Goal: Transaction & Acquisition: Purchase product/service

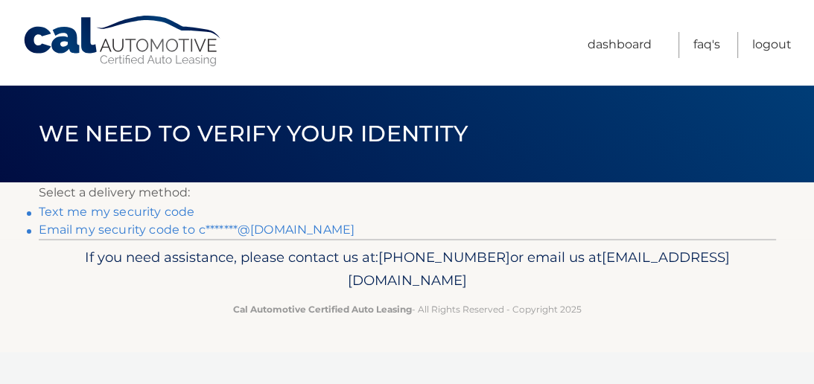
click at [197, 237] on link "Email my security code to c*******@aol.com" at bounding box center [197, 230] width 317 height 14
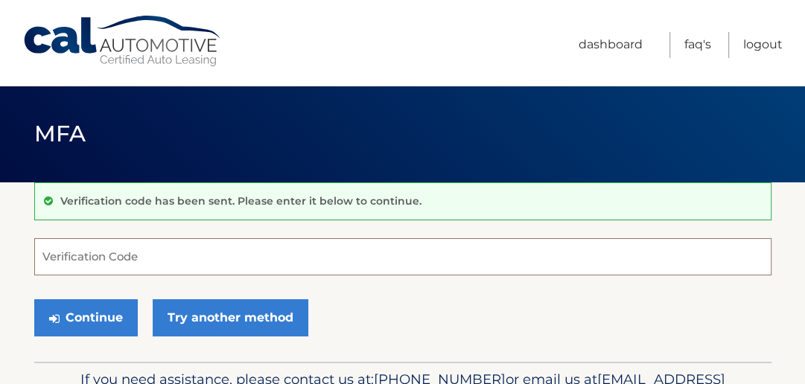
click at [274, 269] on input "Verification Code" at bounding box center [402, 256] width 737 height 37
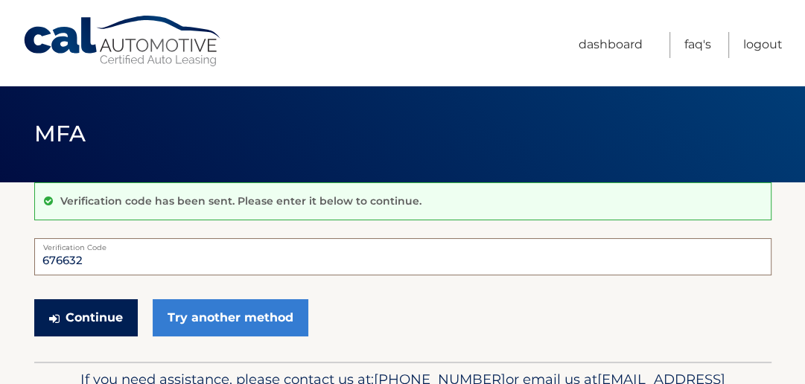
type input "676632"
click at [109, 320] on button "Continue" at bounding box center [86, 317] width 104 height 37
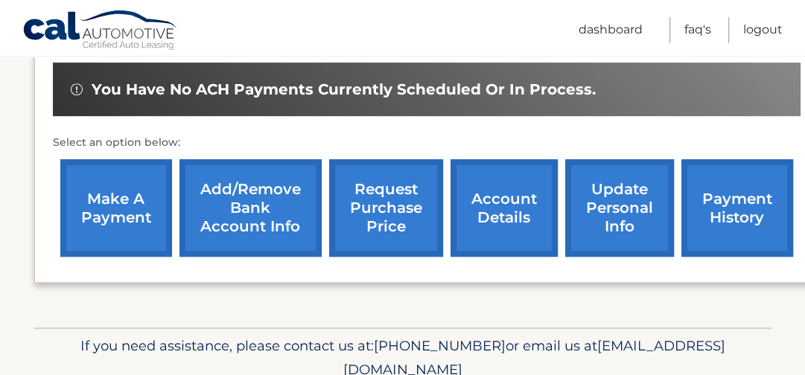
scroll to position [468, 0]
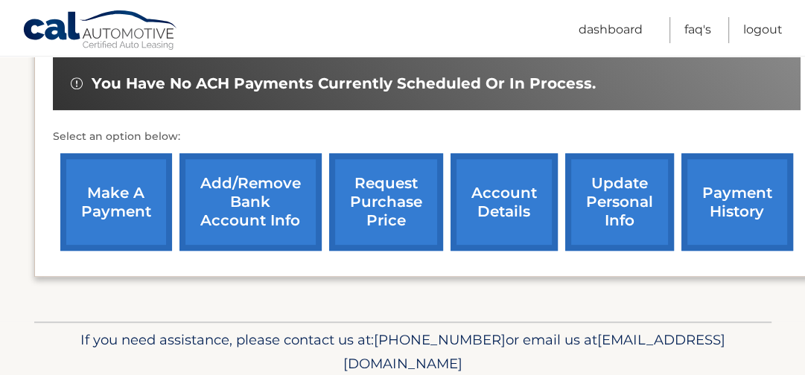
click at [119, 179] on link "make a payment" at bounding box center [116, 202] width 112 height 98
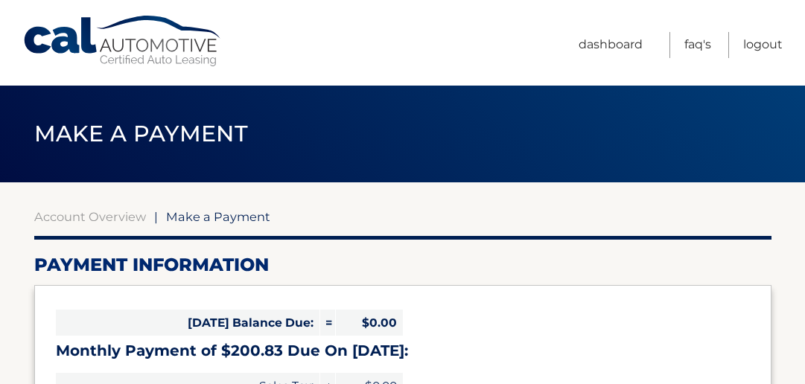
select select "OWZjMzVjZWItYzJmZC00ODMwLWIwMzEtYTQ5NDNhNTVkOWFh"
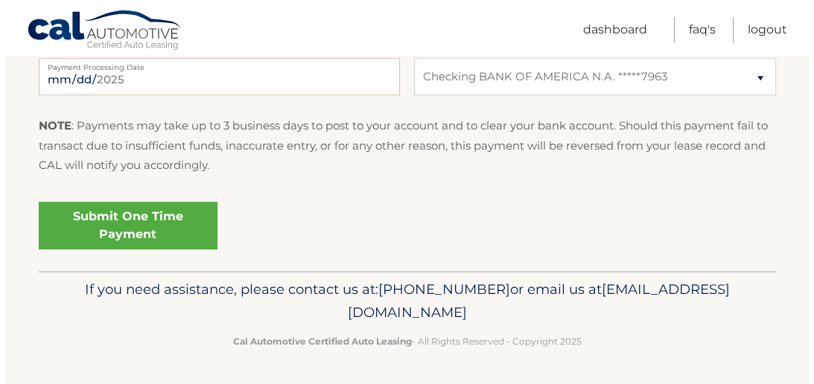
scroll to position [730, 0]
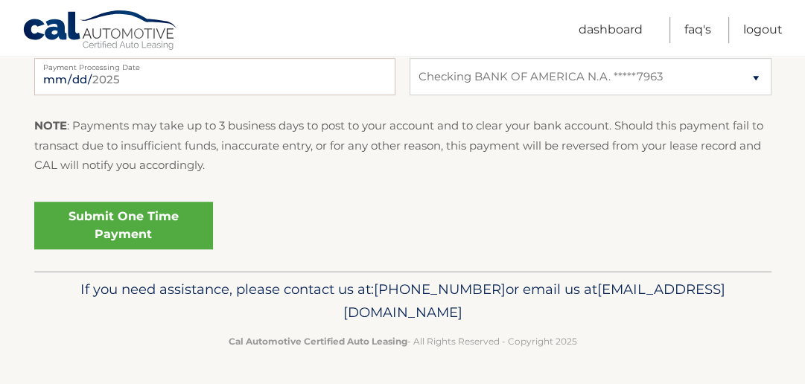
click at [205, 239] on link "Submit One Time Payment" at bounding box center [123, 226] width 179 height 48
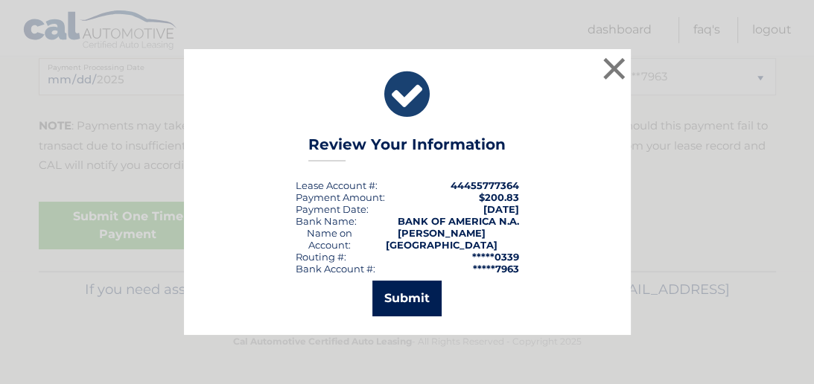
click at [416, 296] on button "Submit" at bounding box center [406, 299] width 69 height 36
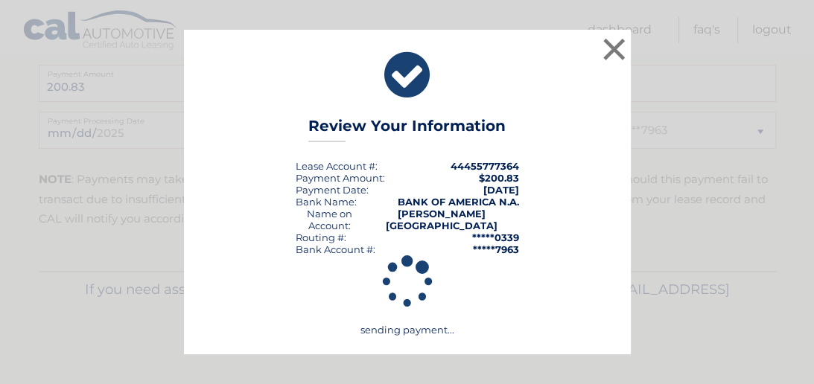
scroll to position [702, 0]
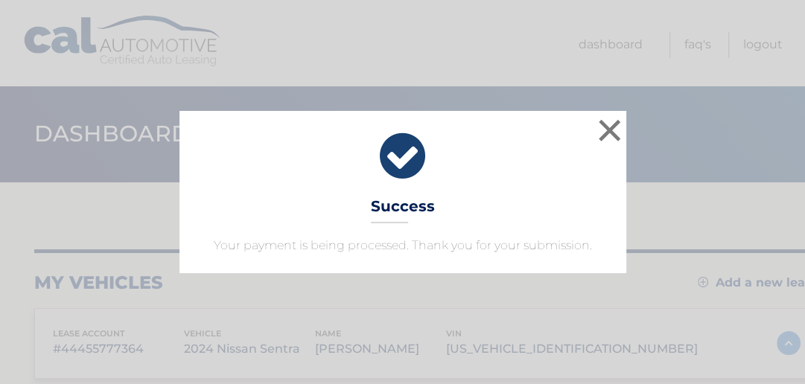
click at [804, 294] on div "× Success Your payment is being processed. Thank you for your submission. Loadi…" at bounding box center [402, 192] width 805 height 384
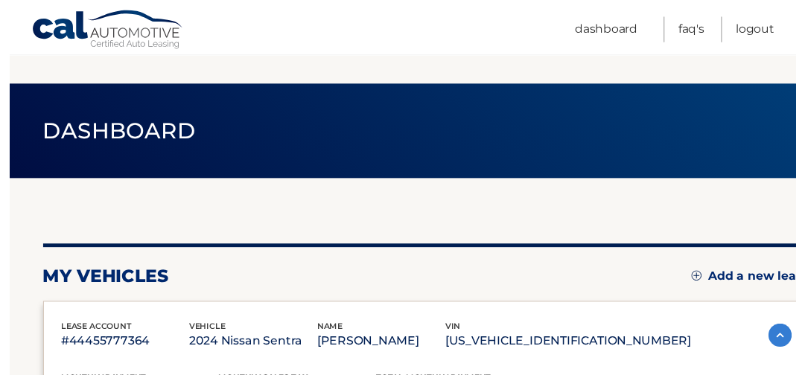
scroll to position [155, 0]
